Goal: Task Accomplishment & Management: Manage account settings

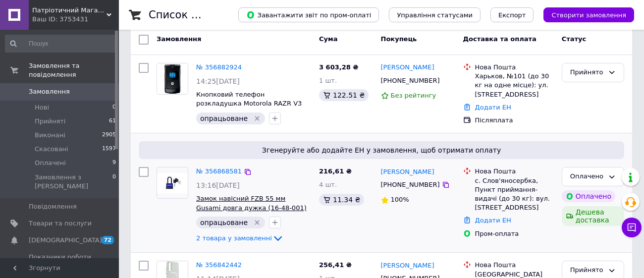
scroll to position [132, 0]
click at [212, 168] on link "№ 356868581" at bounding box center [219, 170] width 46 height 7
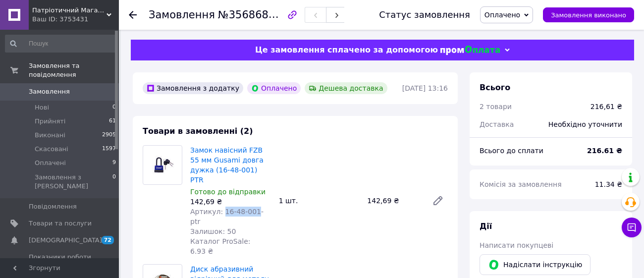
drag, startPoint x: 221, startPoint y: 202, endPoint x: 249, endPoint y: 202, distance: 27.7
click at [249, 207] on span "Артикул: 16-48-001-ptr" at bounding box center [226, 216] width 73 height 18
copy span "[PHONE_NUMBER]"
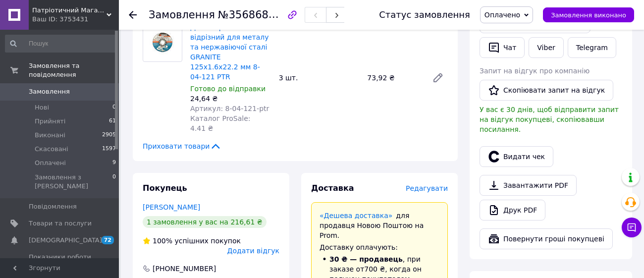
scroll to position [379, 0]
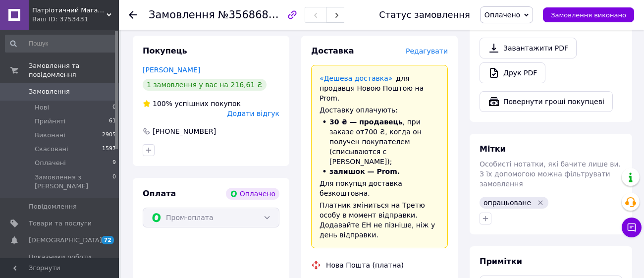
drag, startPoint x: 421, startPoint y: 206, endPoint x: 372, endPoint y: 204, distance: 48.6
copy div "[PERSON_NAME]"
drag, startPoint x: 426, startPoint y: 231, endPoint x: 383, endPoint y: 225, distance: 43.4
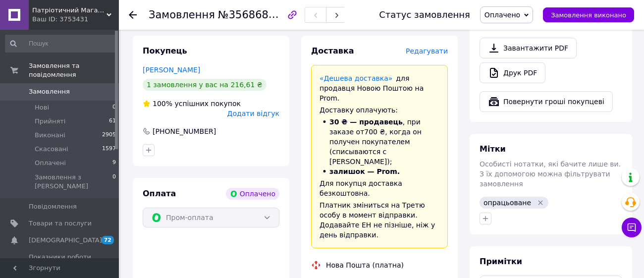
copy div "0686978506"
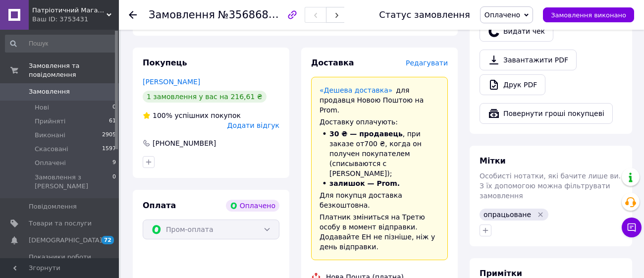
scroll to position [377, 0]
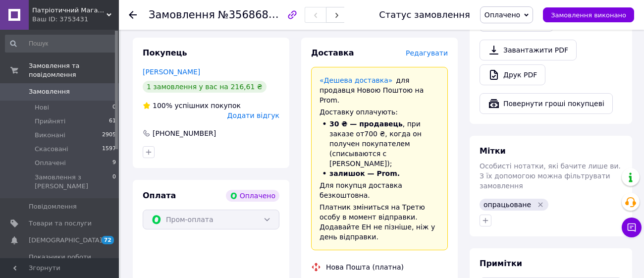
drag, startPoint x: 409, startPoint y: 252, endPoint x: 378, endPoint y: 256, distance: 31.0
copy div "Слов'яносербка,"
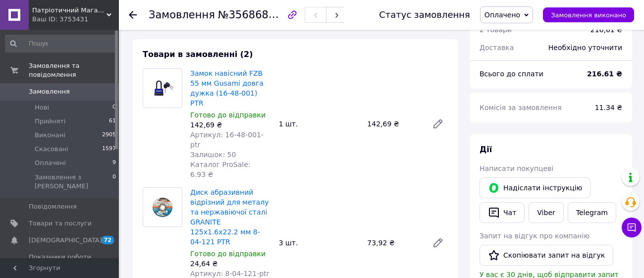
scroll to position [107, 0]
